Goal: Information Seeking & Learning: Learn about a topic

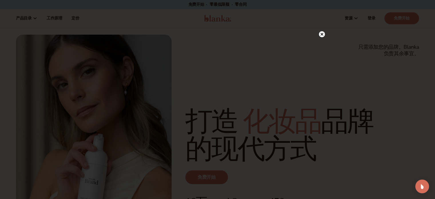
click at [322, 36] on circle at bounding box center [322, 34] width 6 height 6
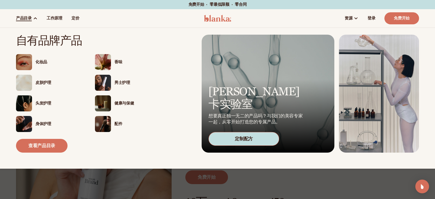
click at [36, 61] on font "化妆品" at bounding box center [41, 61] width 12 height 5
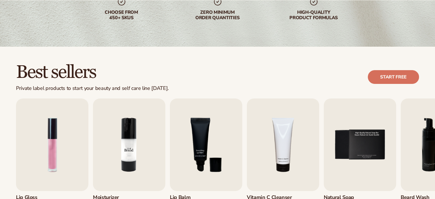
scroll to position [114, 0]
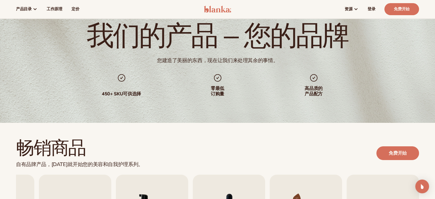
scroll to position [0, 0]
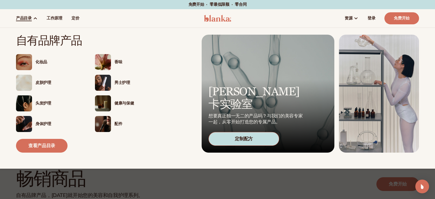
click at [43, 61] on font "化妆品" at bounding box center [41, 61] width 12 height 5
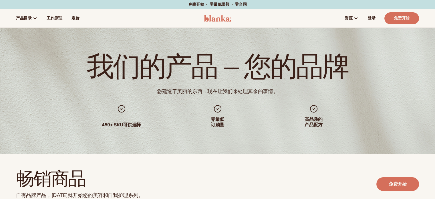
scroll to position [114, 0]
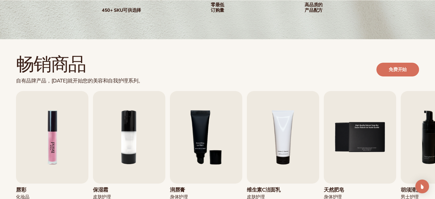
click at [56, 131] on img "1 / 9" at bounding box center [52, 137] width 72 height 92
click at [45, 149] on img "1 / 9" at bounding box center [52, 137] width 72 height 92
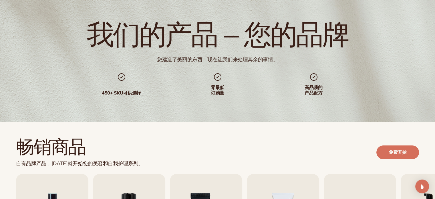
scroll to position [0, 0]
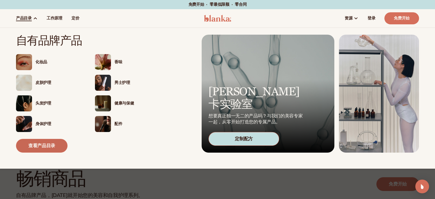
click at [56, 147] on link "查看产品目录" at bounding box center [41, 146] width 51 height 14
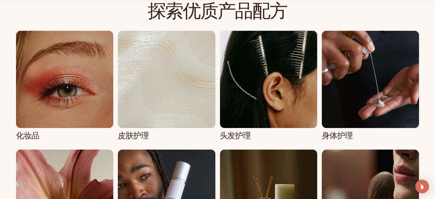
scroll to position [400, 0]
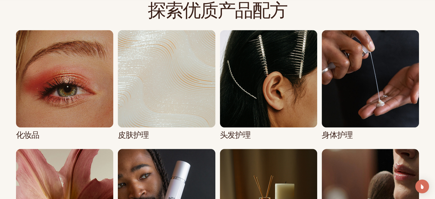
click at [62, 110] on link "1 / 8" at bounding box center [64, 84] width 97 height 109
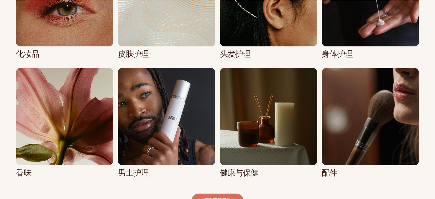
scroll to position [543, 0]
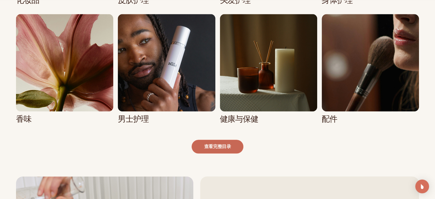
click at [216, 148] on font "查看完整目录" at bounding box center [217, 146] width 27 height 6
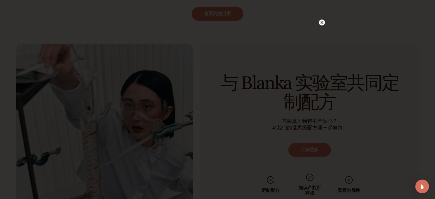
scroll to position [686, 0]
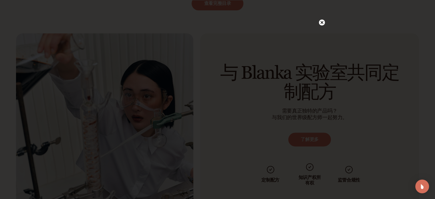
click at [322, 24] on circle at bounding box center [322, 22] width 6 height 6
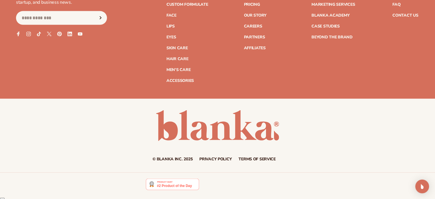
scroll to position [1190, 0]
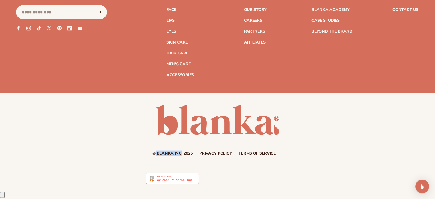
drag, startPoint x: 155, startPoint y: 162, endPoint x: 181, endPoint y: 162, distance: 25.1
click at [181, 156] on small "© Blanka Inc. 2025" at bounding box center [172, 152] width 40 height 5
click at [165, 156] on small "© Blanka Inc. 2025" at bounding box center [172, 152] width 40 height 5
drag, startPoint x: 157, startPoint y: 161, endPoint x: 175, endPoint y: 162, distance: 18.3
click at [175, 156] on small "© Blanka Inc. 2025" at bounding box center [172, 152] width 40 height 5
